Goal: Share content

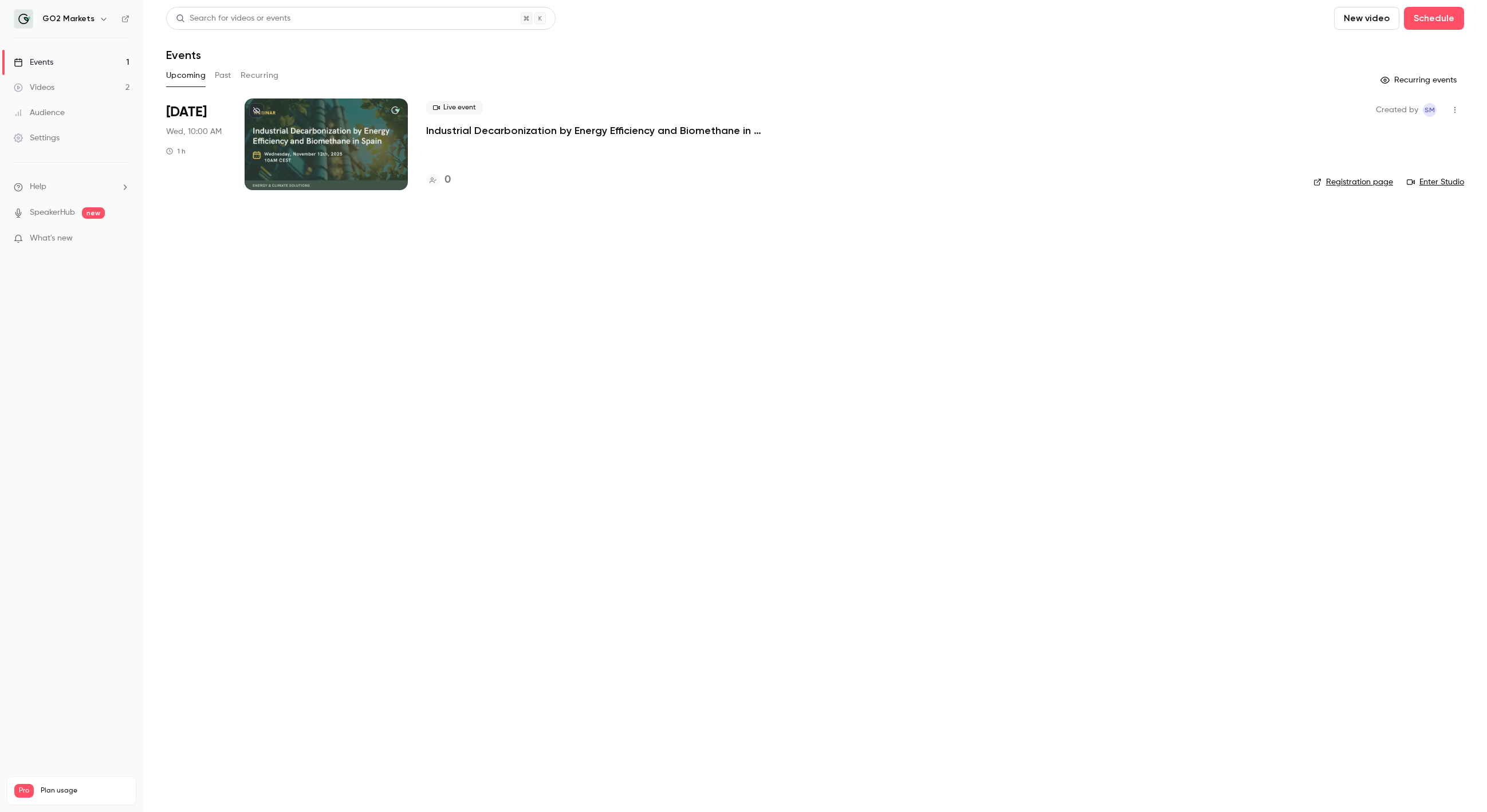
click at [220, 75] on button "Past" at bounding box center [223, 75] width 17 height 18
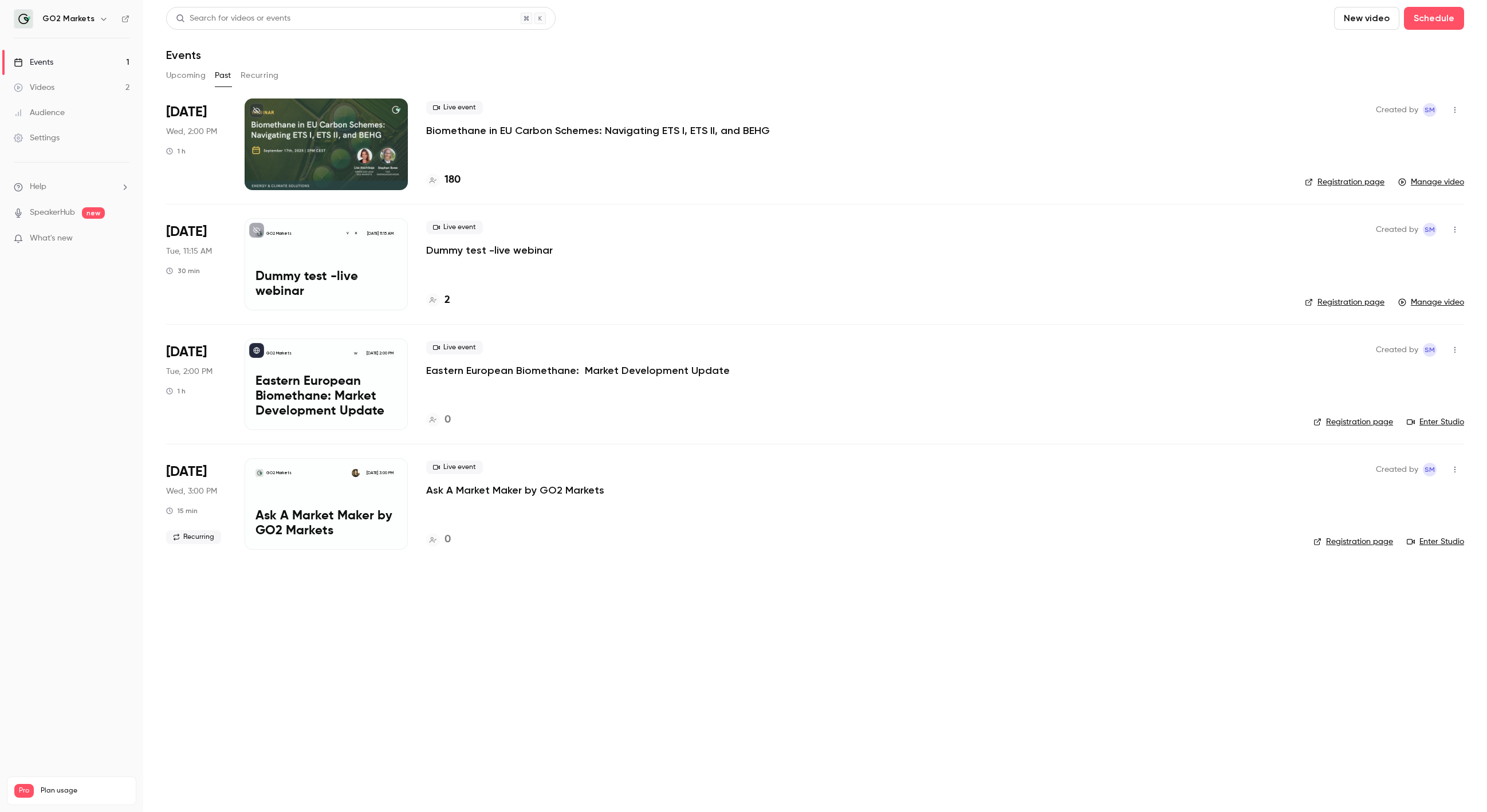
click at [551, 125] on p "Biomethane in EU Carbon Schemes: Navigating ETS I, ETS II, and BEHG" at bounding box center [598, 131] width 344 height 14
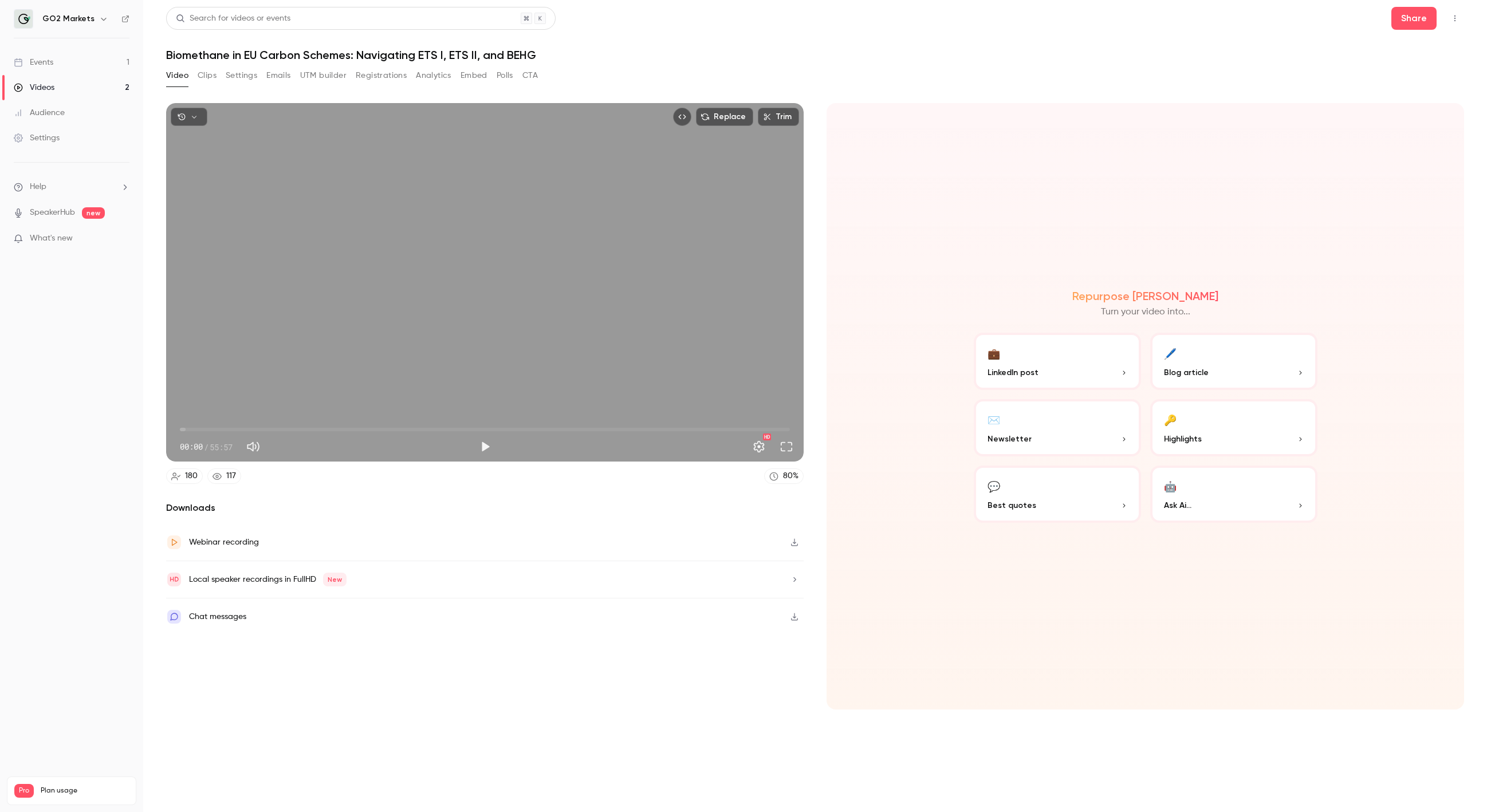
click at [176, 74] on button "Video" at bounding box center [178, 75] width 23 height 18
click at [1405, 11] on button "Share" at bounding box center [1414, 18] width 45 height 23
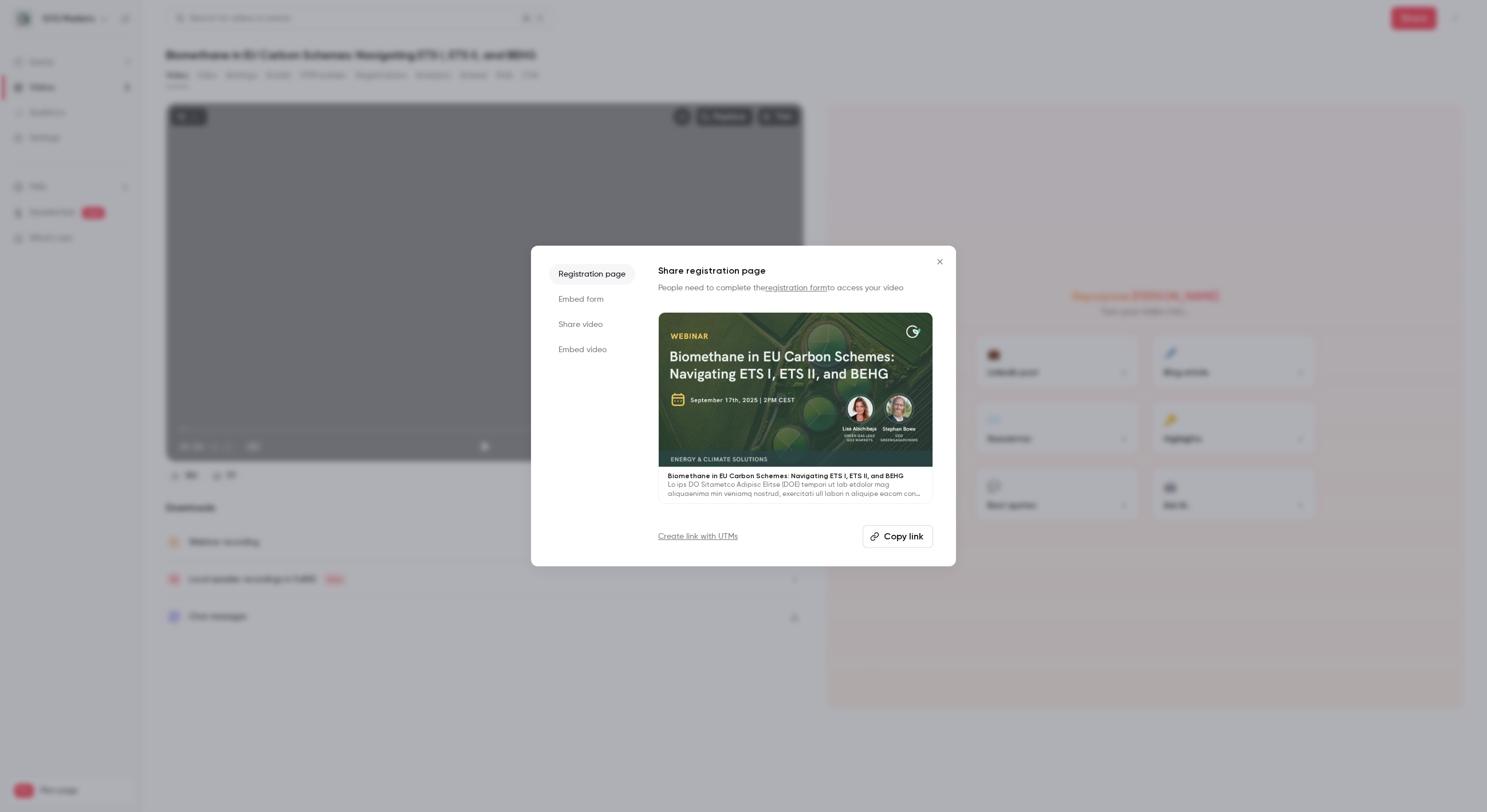
click at [883, 535] on button "Copy link" at bounding box center [898, 537] width 70 height 23
click at [710, 535] on link "Create link with UTMs" at bounding box center [697, 537] width 80 height 11
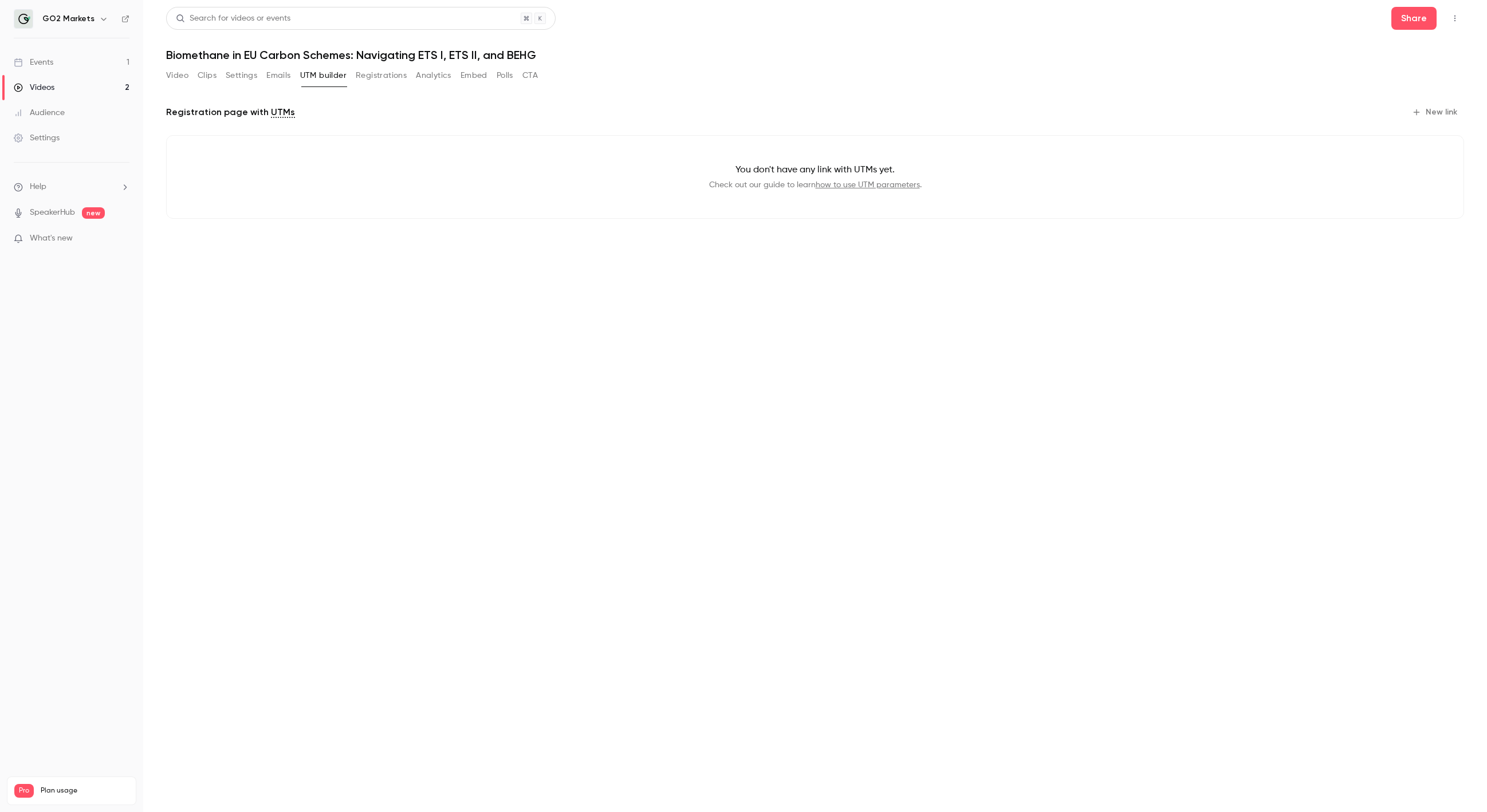
click at [871, 185] on link "how to use UTM parameters" at bounding box center [868, 185] width 104 height 8
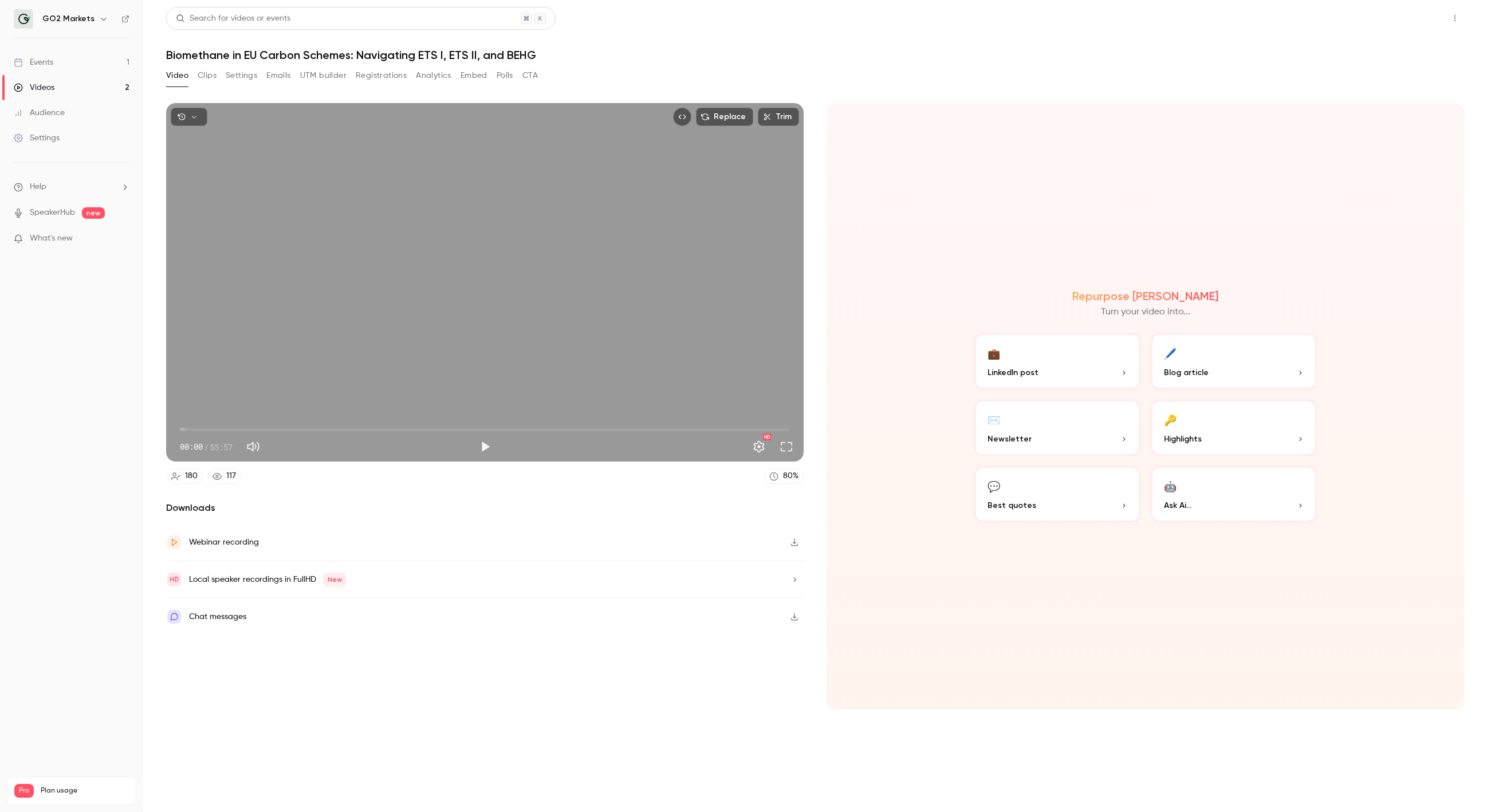
click at [1398, 20] on button "Share" at bounding box center [1414, 18] width 45 height 23
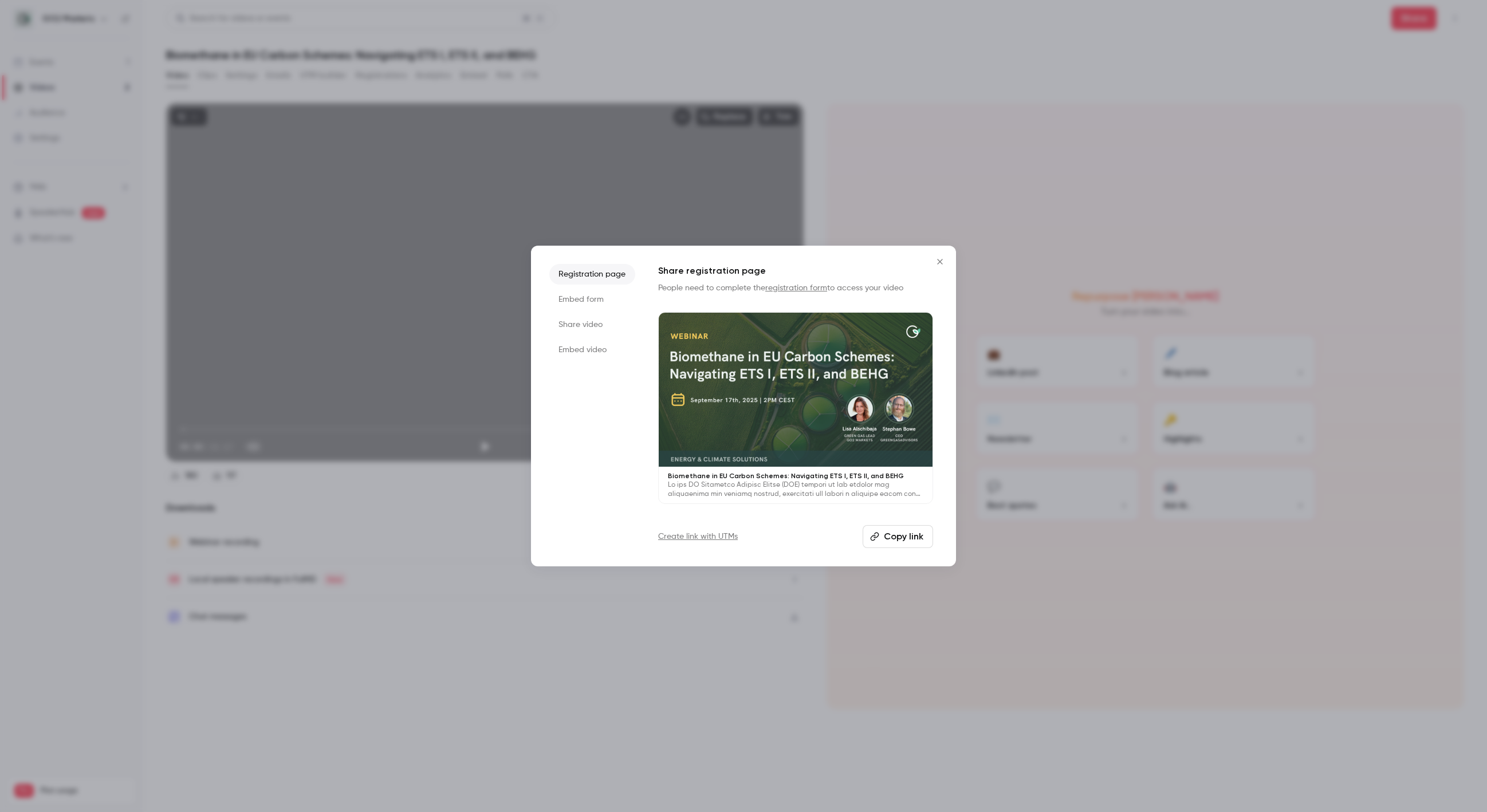
click at [871, 539] on icon "button" at bounding box center [874, 536] width 9 height 9
